Goal: Find specific page/section: Find specific page/section

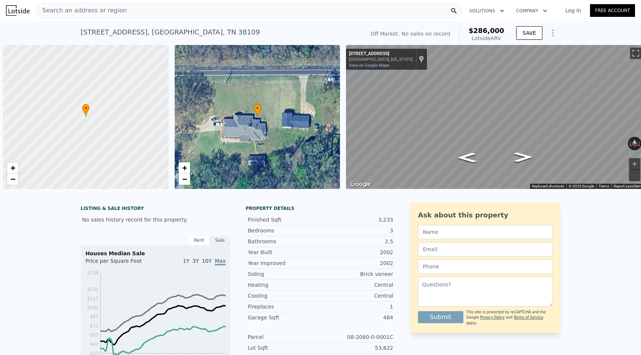
scroll to position [0, 3]
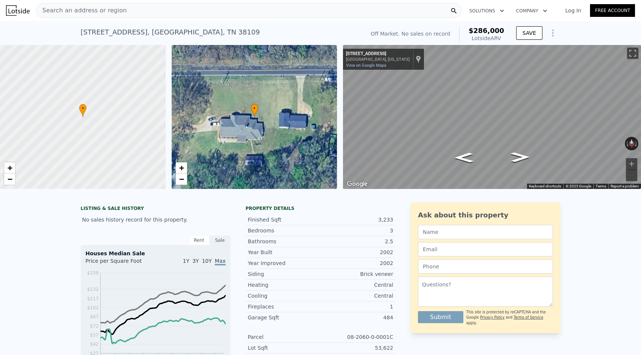
click at [220, 7] on div "Search an address or region" at bounding box center [249, 10] width 426 height 15
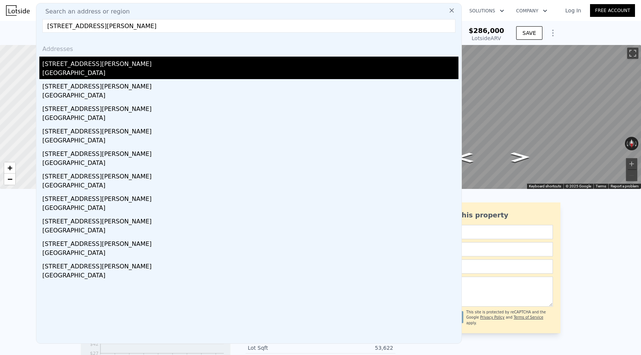
type input "[STREET_ADDRESS][PERSON_NAME]"
click at [57, 67] on div "[STREET_ADDRESS][PERSON_NAME]" at bounding box center [250, 63] width 416 height 12
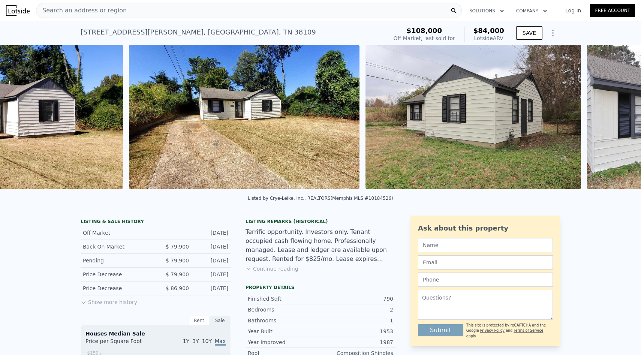
scroll to position [0, 565]
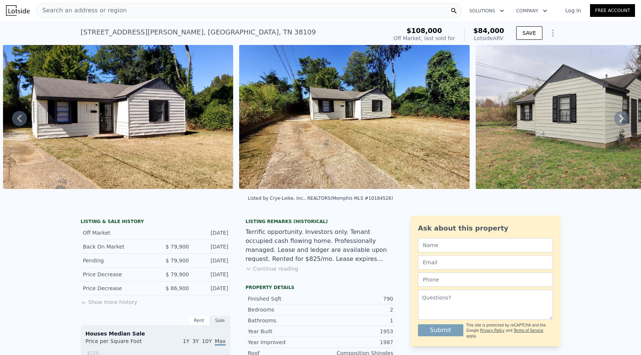
click at [217, 13] on div "Search an address or region" at bounding box center [249, 10] width 426 height 15
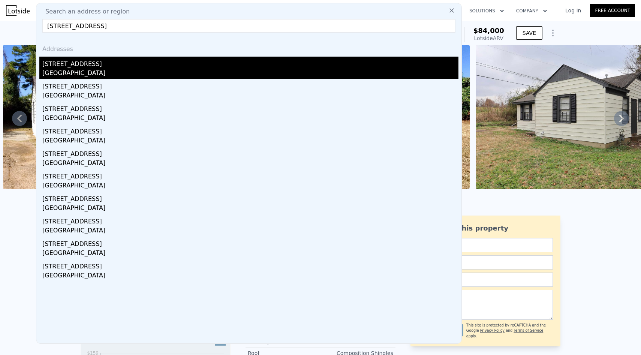
type input "[STREET_ADDRESS]"
click at [61, 75] on div "[GEOGRAPHIC_DATA]" at bounding box center [250, 74] width 416 height 10
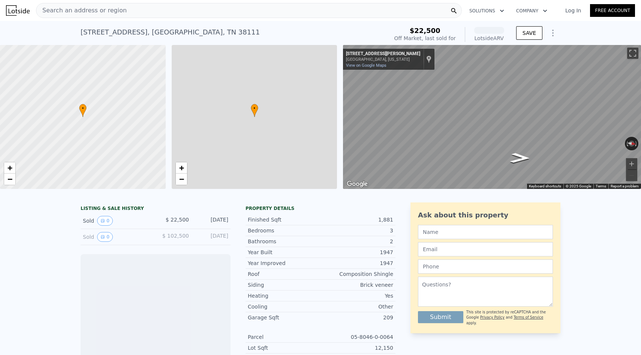
scroll to position [0, 3]
